Goal: Task Accomplishment & Management: Manage account settings

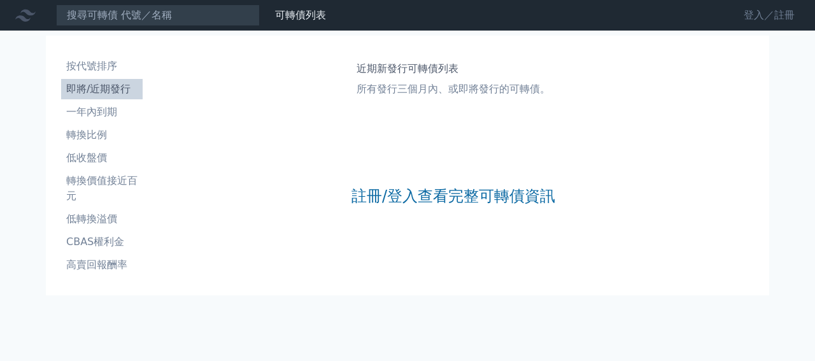
click at [753, 20] on link "登入／註冊" at bounding box center [769, 15] width 71 height 20
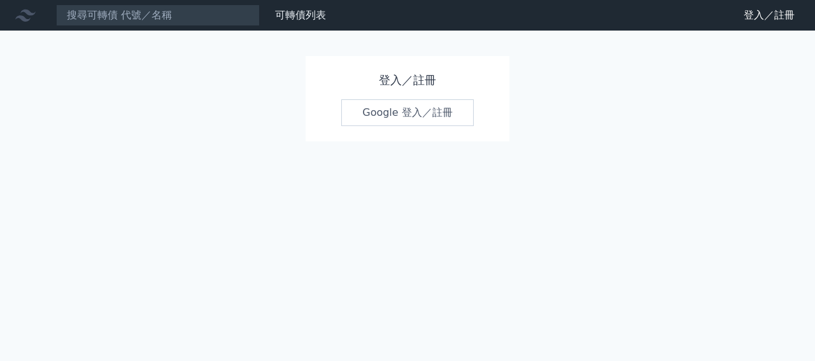
click at [405, 113] on link "Google 登入／註冊" at bounding box center [407, 112] width 132 height 27
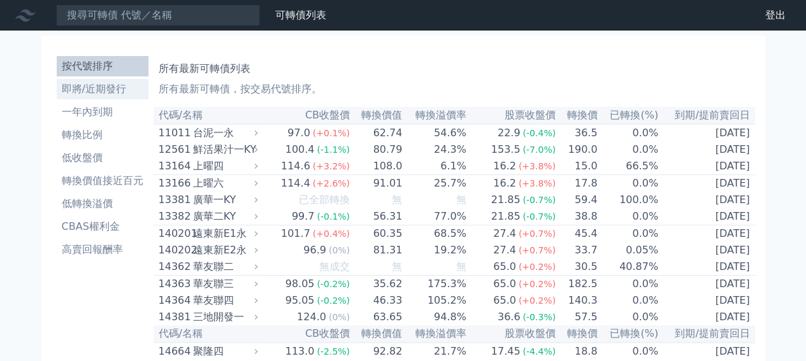
click at [98, 87] on li "即將/近期發行" at bounding box center [103, 89] width 92 height 15
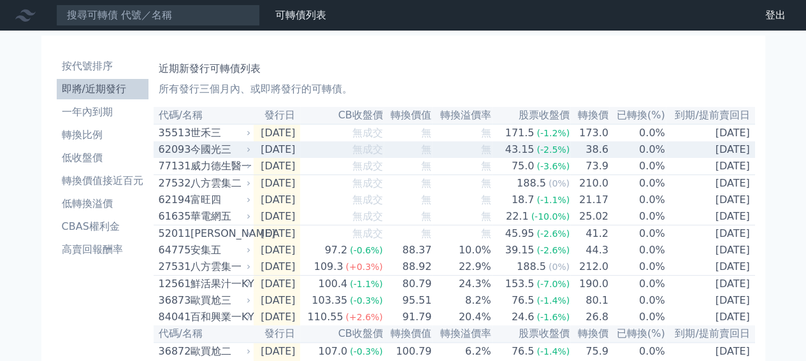
click at [219, 157] on div "今國光三" at bounding box center [219, 149] width 58 height 15
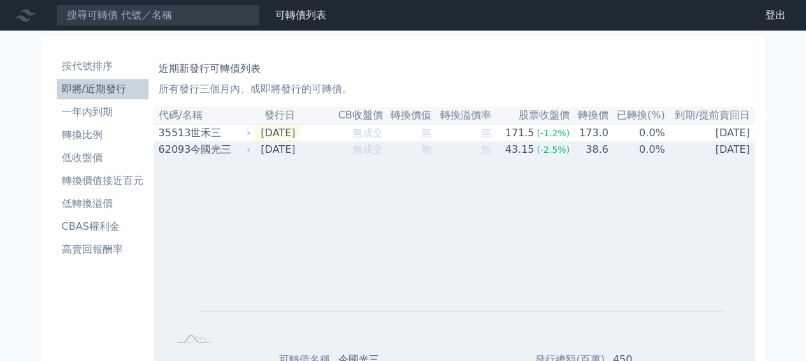
click at [224, 153] on div "今國光三" at bounding box center [219, 149] width 58 height 15
